Goal: Complete application form: Complete application form

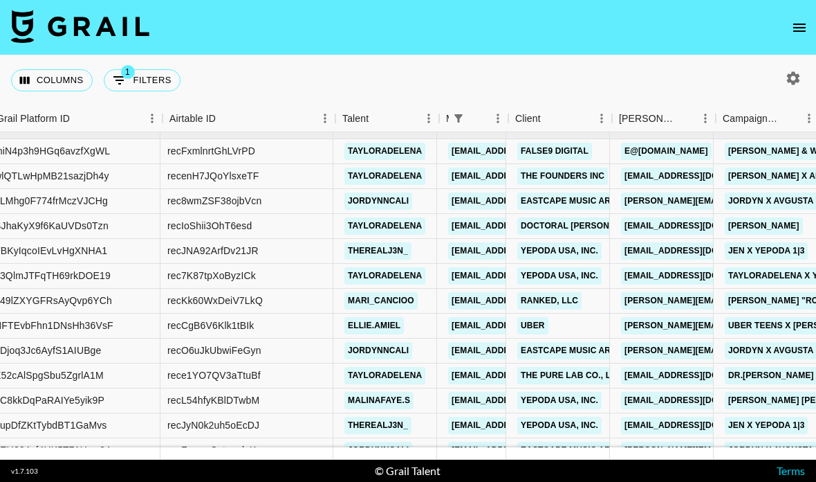
scroll to position [109, 127]
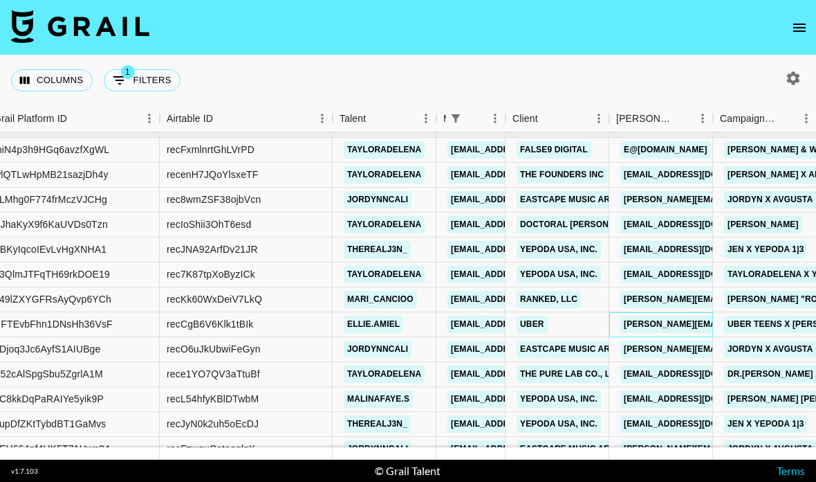
click at [624, 316] on link "ella@openinfluence.com" at bounding box center [734, 324] width 226 height 17
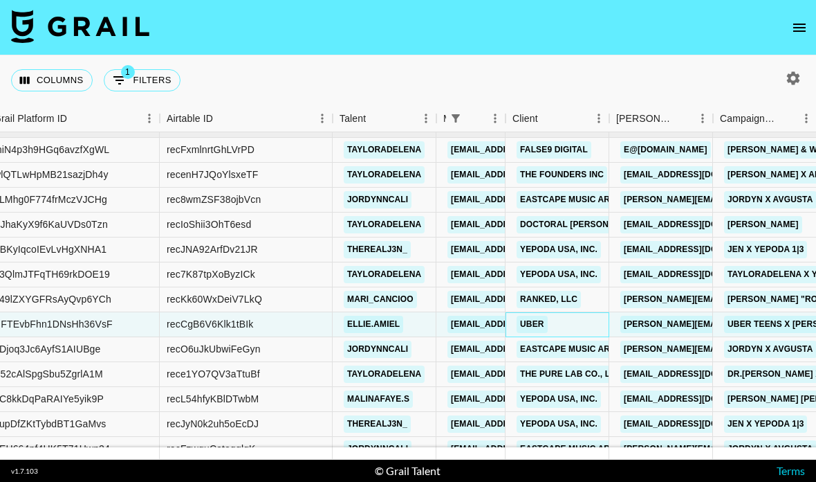
click at [585, 312] on div "uber" at bounding box center [558, 324] width 104 height 25
click at [567, 312] on div "uber" at bounding box center [558, 324] width 104 height 25
click at [532, 316] on link "uber" at bounding box center [532, 324] width 31 height 17
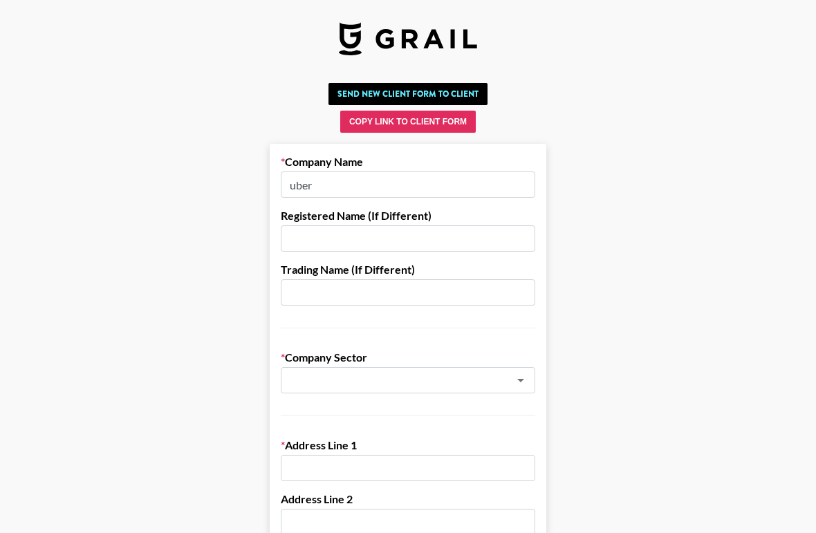
click at [421, 185] on input "uber" at bounding box center [408, 185] width 255 height 26
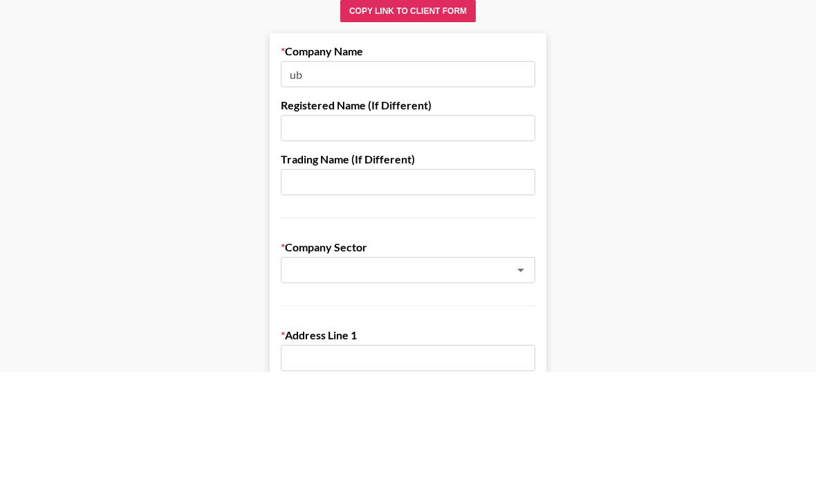
type input "u"
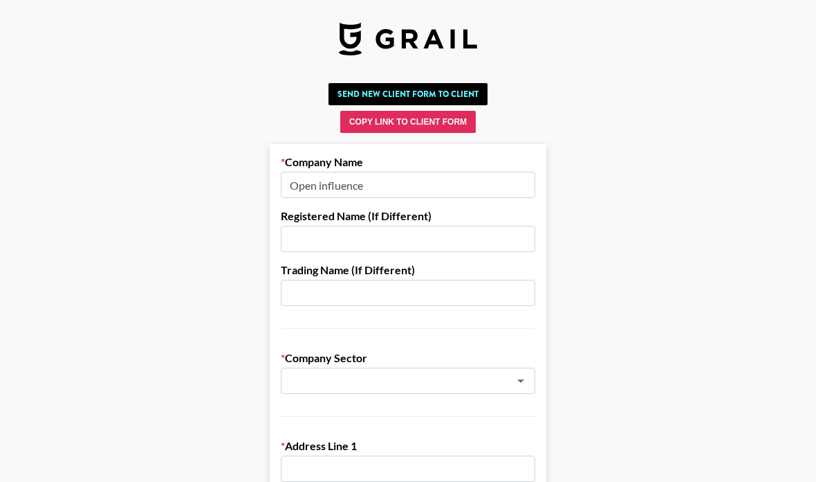
click at [494, 376] on div at bounding box center [511, 380] width 36 height 19
type input "Open influence"
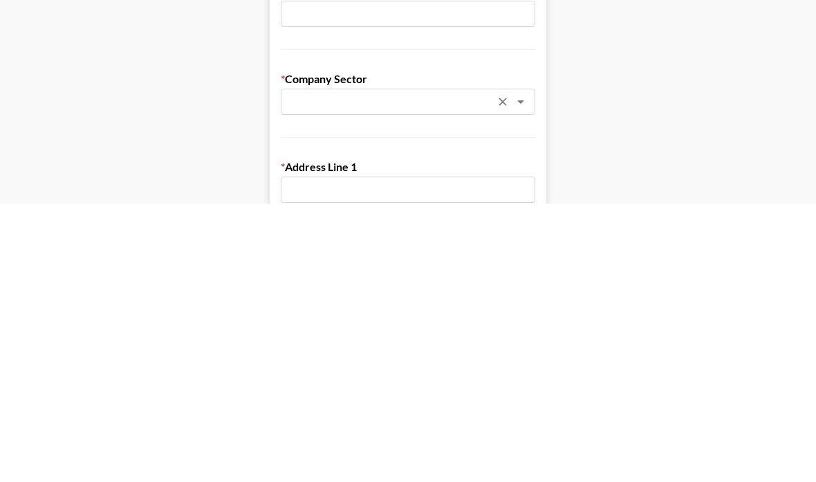
click at [522, 372] on icon "Open" at bounding box center [521, 380] width 17 height 17
click at [405, 399] on li "Agency" at bounding box center [408, 410] width 255 height 22
type input "Agency"
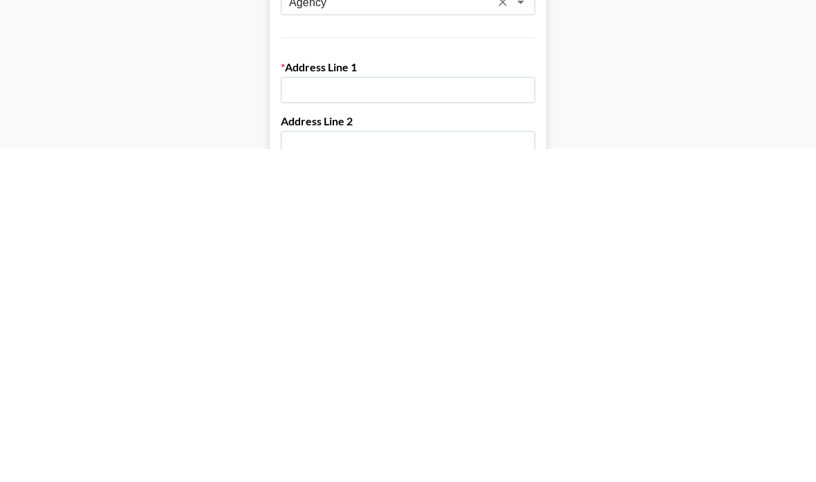
scroll to position [48, 0]
click at [462, 407] on input "text" at bounding box center [408, 420] width 255 height 26
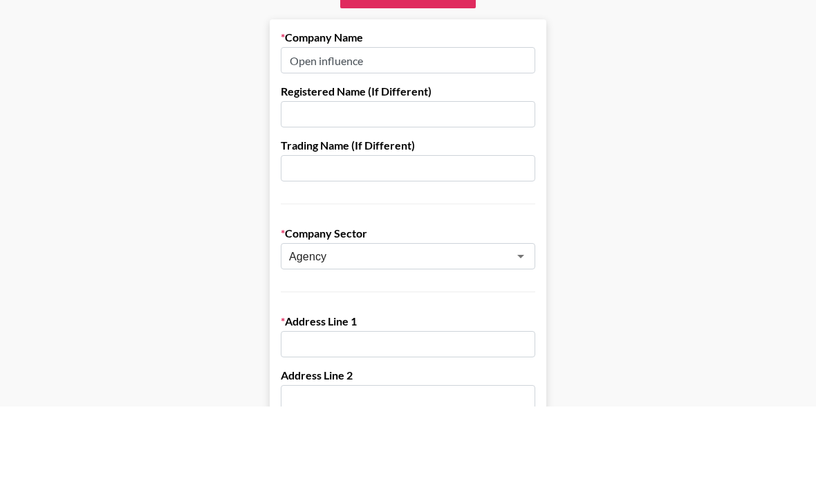
click at [450, 123] on input "Open influence" at bounding box center [408, 136] width 255 height 26
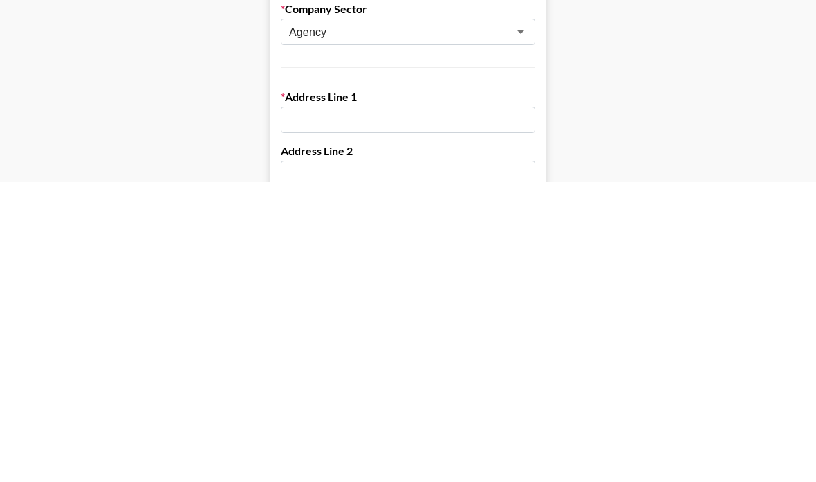
type input "Open influence Inc"
click at [467, 407] on input "text" at bounding box center [408, 420] width 255 height 26
click at [399, 407] on input "text" at bounding box center [408, 420] width 255 height 26
paste input "[STREET_ADDRESS][PERSON_NAME][US_STATE]"
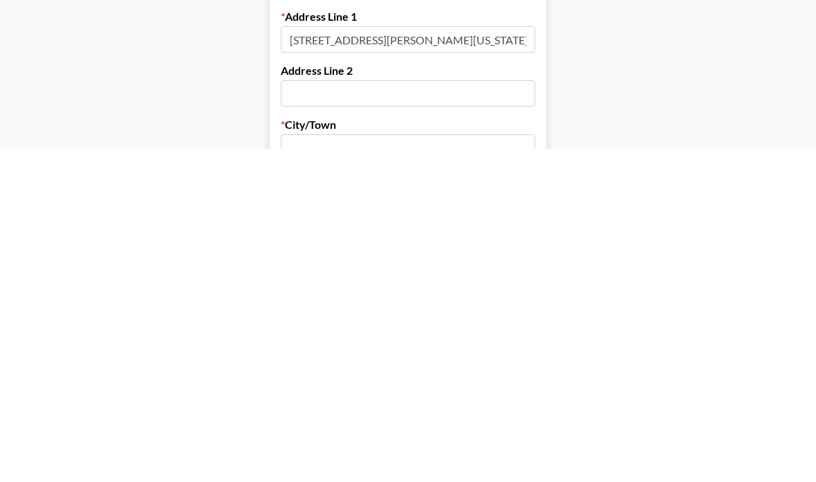
scroll to position [116, 0]
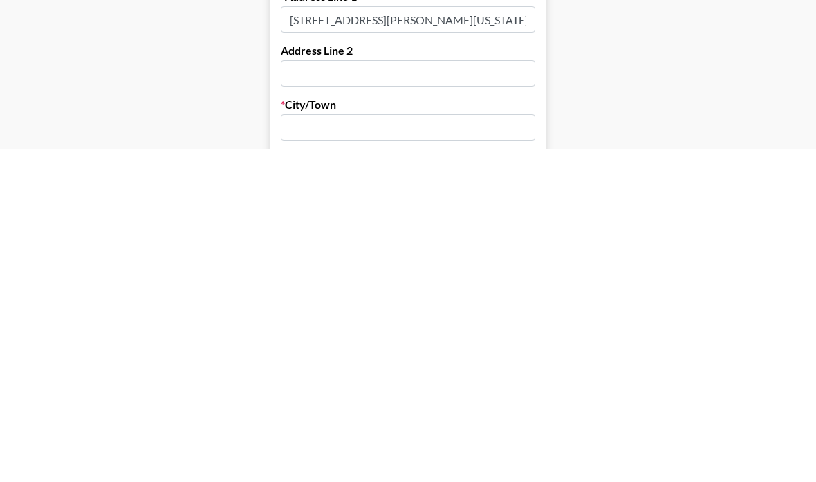
type input "[STREET_ADDRESS][PERSON_NAME][US_STATE]"
click at [475, 447] on input "text" at bounding box center [408, 460] width 255 height 26
type input "L’os Angeles"
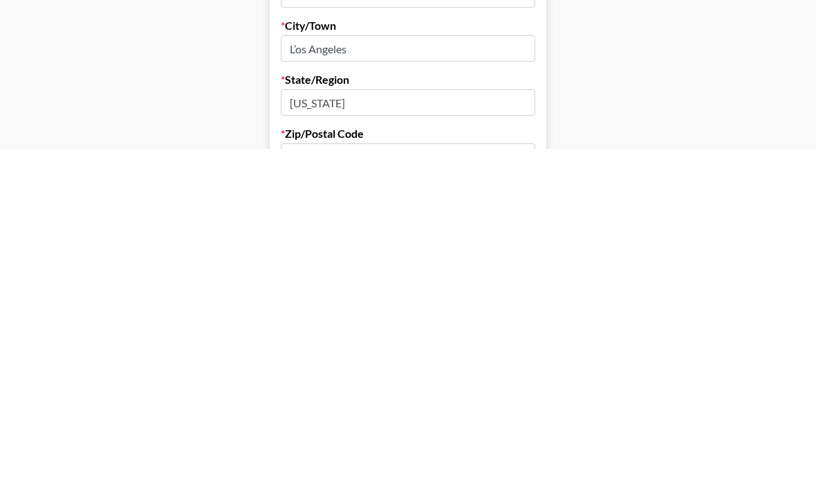
type input "[US_STATE]"
click at [352, 476] on input "text" at bounding box center [408, 489] width 255 height 26
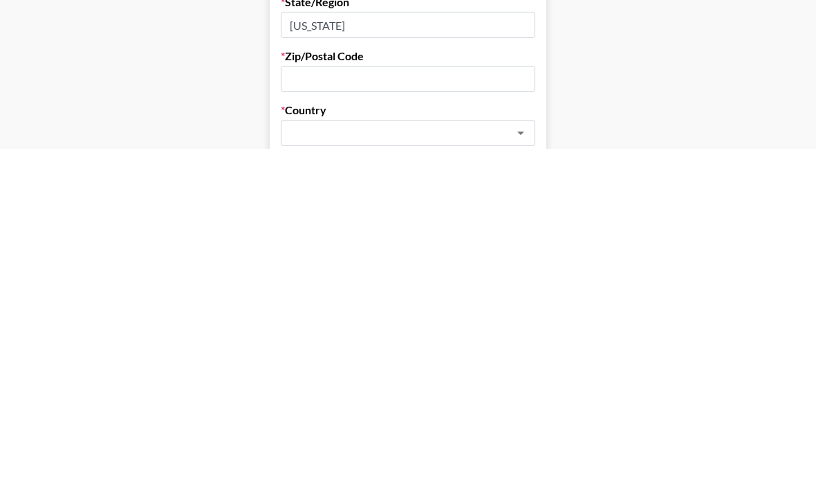
scroll to position [284, 0]
click at [435, 441] on div "​" at bounding box center [408, 454] width 255 height 26
type input "90048"
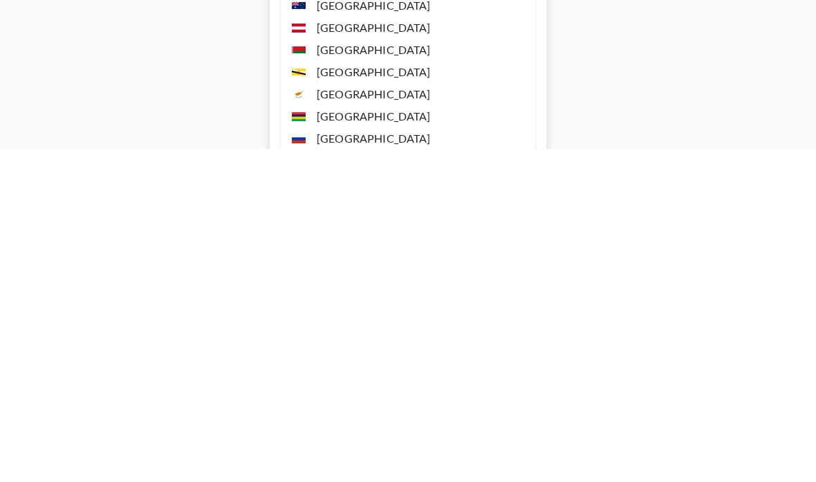
scroll to position [432, 0]
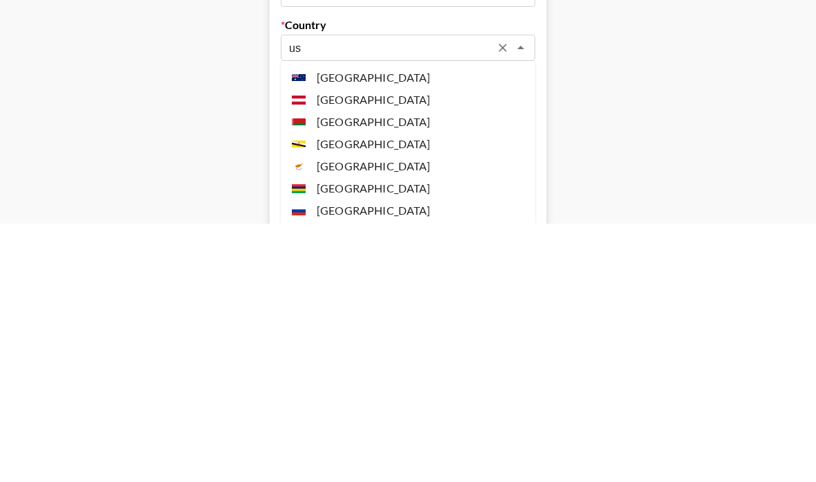
type input "u"
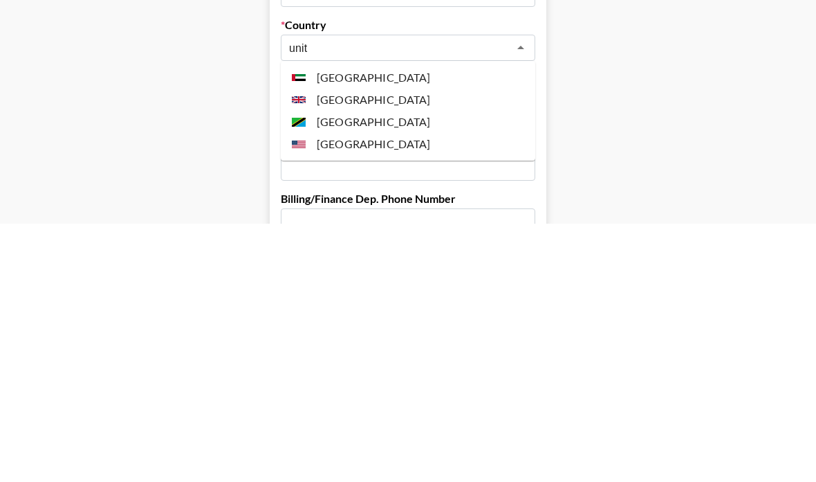
click at [408, 392] on li "[GEOGRAPHIC_DATA]" at bounding box center [408, 403] width 255 height 22
type input "[GEOGRAPHIC_DATA]"
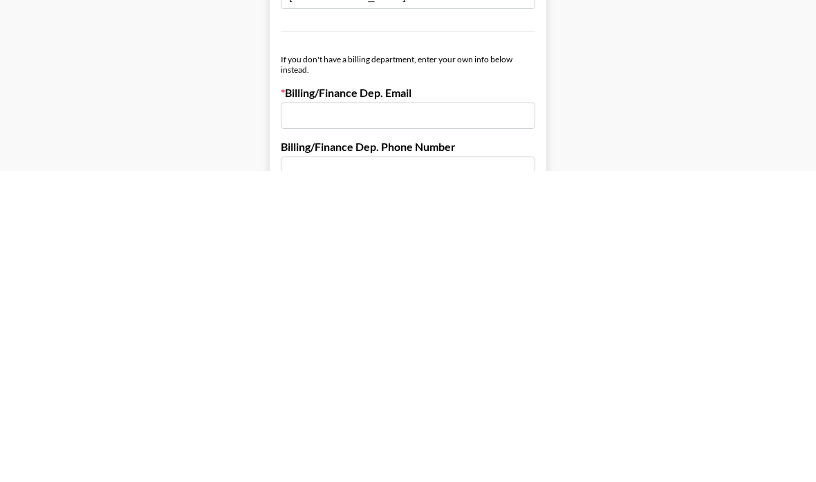
click at [438, 413] on input "email" at bounding box center [408, 426] width 255 height 26
click at [407, 413] on input "email" at bounding box center [408, 426] width 255 height 26
paste input "[EMAIL_ADDRESS][DOMAIN_NAME]"
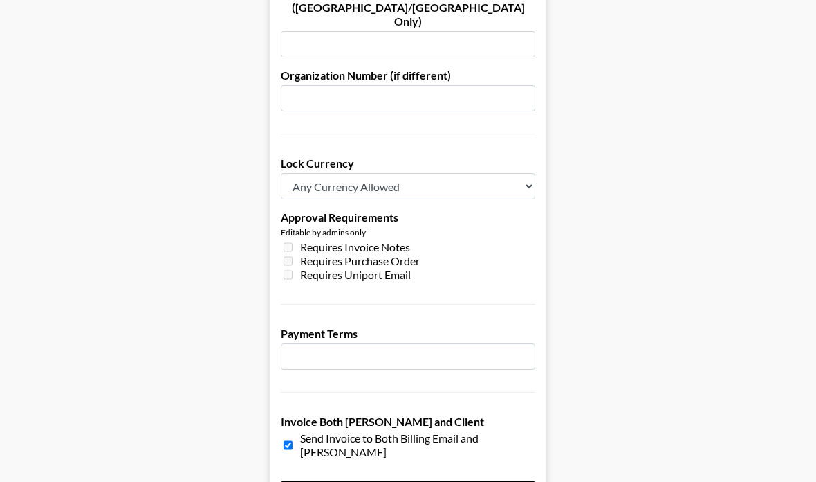
scroll to position [989, 0]
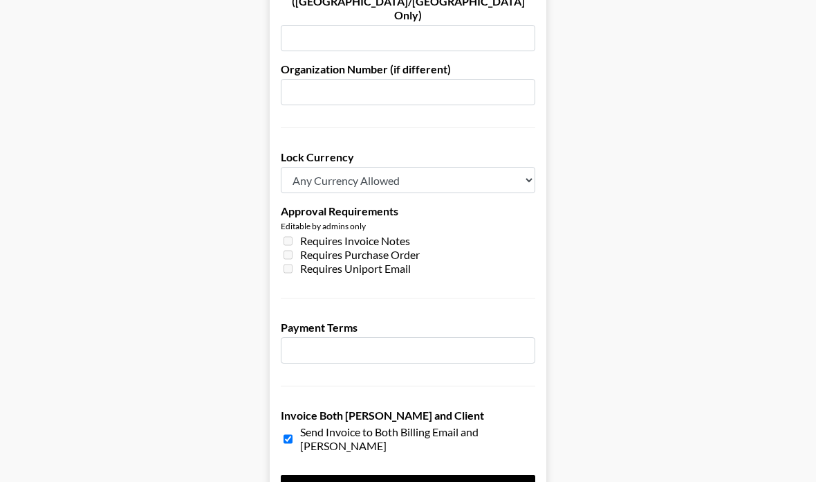
type input "[EMAIL_ADDRESS][DOMAIN_NAME]"
click at [409, 475] on input "Save Client Info" at bounding box center [408, 489] width 255 height 28
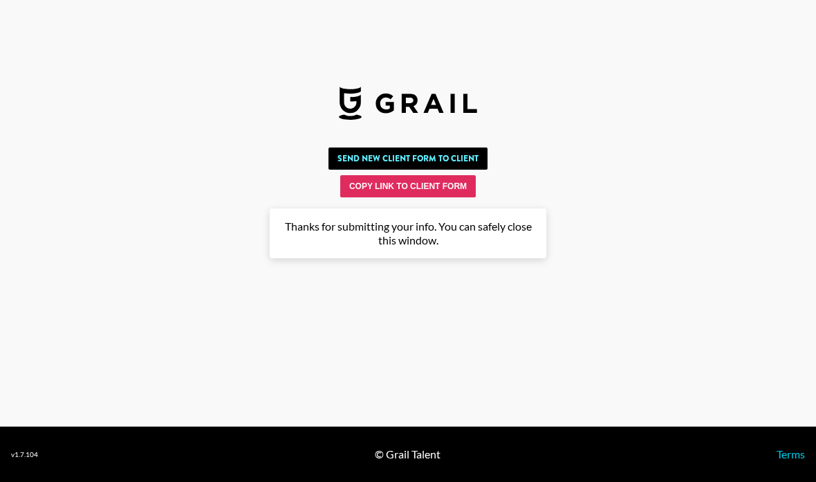
scroll to position [55, 0]
